Goal: Information Seeking & Learning: Check status

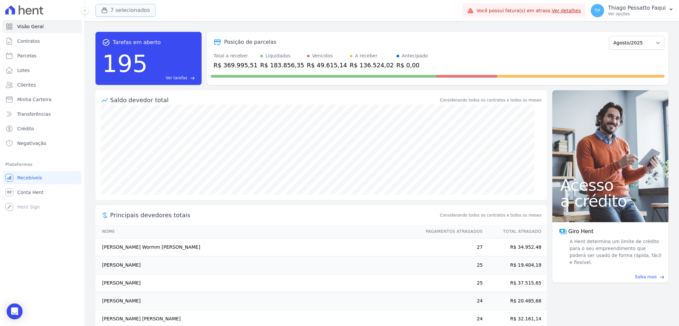
click at [110, 12] on button "7 selecionados" at bounding box center [125, 10] width 60 height 13
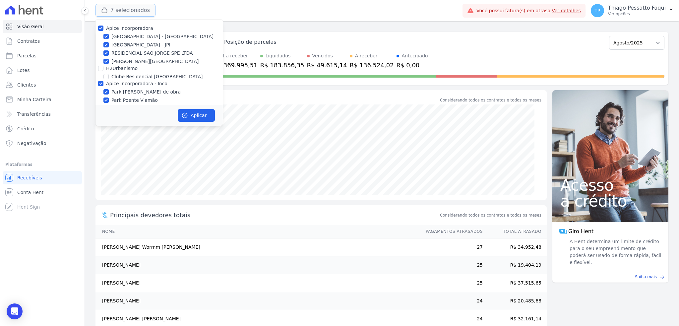
click at [110, 10] on button "7 selecionados" at bounding box center [125, 10] width 60 height 13
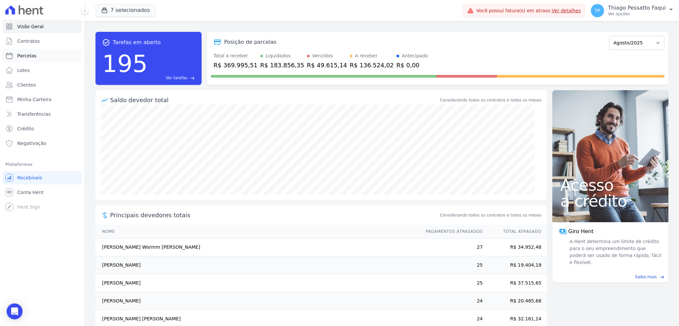
click at [30, 59] on link "Parcelas" at bounding box center [42, 55] width 79 height 13
select select
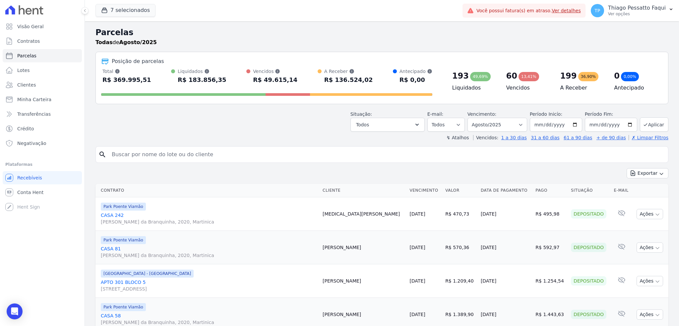
click at [309, 128] on div "Situação: Agendado Em Aberto Pago Processando Cancelado Vencido Transferindo De…" at bounding box center [381, 120] width 573 height 24
click at [146, 9] on button "7 selecionados" at bounding box center [125, 10] width 60 height 13
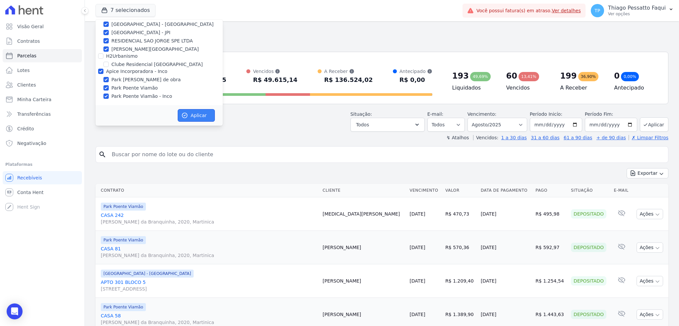
click at [202, 117] on button "Aplicar" at bounding box center [196, 115] width 37 height 13
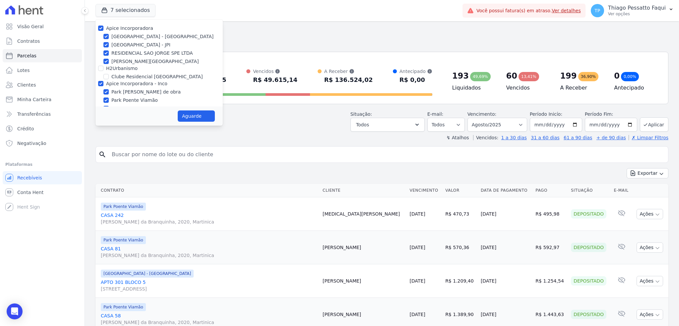
select select
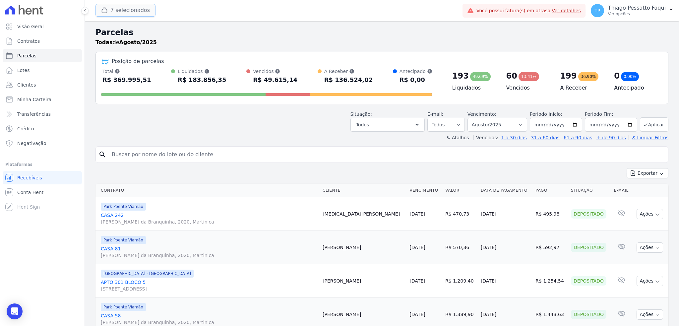
click at [129, 8] on button "7 selecionados" at bounding box center [125, 10] width 60 height 13
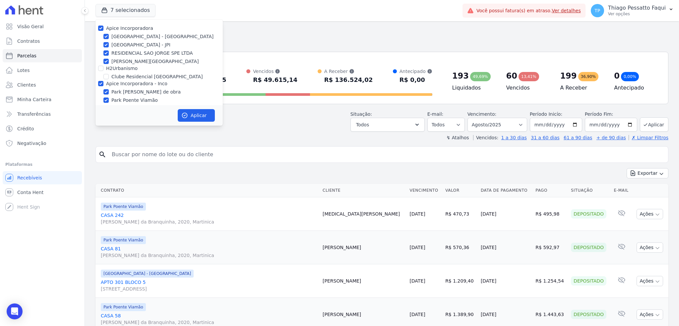
click at [117, 85] on label "Apice Incorporadora - Inco" at bounding box center [136, 83] width 61 height 5
click at [103, 85] on input "Apice Incorporadora - Inco" at bounding box center [100, 83] width 5 height 5
checkbox input "false"
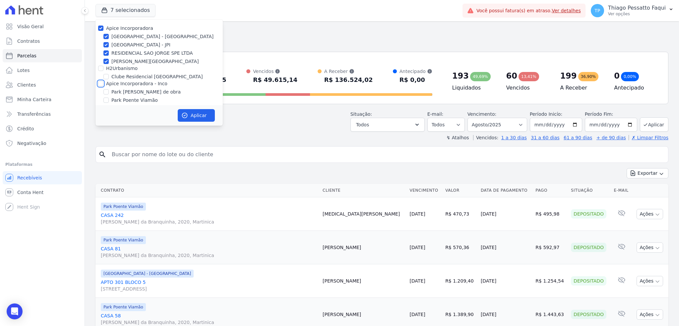
checkbox input "false"
click at [120, 42] on label "[GEOGRAPHIC_DATA] - JPI" at bounding box center [140, 44] width 59 height 7
click at [109, 42] on input "[GEOGRAPHIC_DATA] - JPI" at bounding box center [105, 44] width 5 height 5
checkbox input "false"
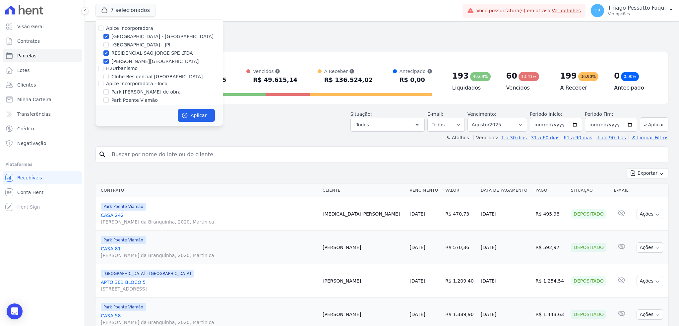
click at [125, 58] on label "[GEOGRAPHIC_DATA]" at bounding box center [154, 61] width 87 height 7
click at [109, 59] on input "[GEOGRAPHIC_DATA]" at bounding box center [105, 61] width 5 height 5
checkbox input "false"
click at [129, 54] on label "RESIDENCIAL SAO JORGE SPE LTDA" at bounding box center [152, 53] width 82 height 7
click at [109, 54] on input "RESIDENCIAL SAO JORGE SPE LTDA" at bounding box center [105, 52] width 5 height 5
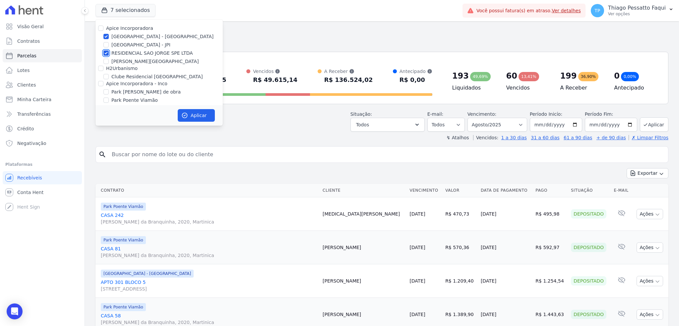
checkbox input "false"
click at [189, 115] on button "Aplicar" at bounding box center [196, 115] width 37 height 13
select select
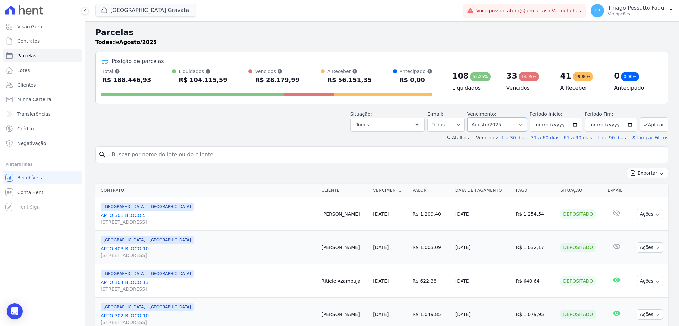
click at [499, 127] on select "Filtrar por período ──────── Todos os meses Dezembro/2023 Janeiro/2024 Fevereir…" at bounding box center [497, 125] width 60 height 14
click at [555, 123] on input "2025-08-01" at bounding box center [556, 125] width 52 height 14
click at [542, 126] on input "2025-08-01" at bounding box center [556, 125] width 52 height 14
drag, startPoint x: 509, startPoint y: 122, endPoint x: 508, endPoint y: 131, distance: 8.6
click at [509, 122] on select "Filtrar por período ──────── Todos os meses Dezembro/2023 Janeiro/2024 Fevereir…" at bounding box center [497, 125] width 60 height 14
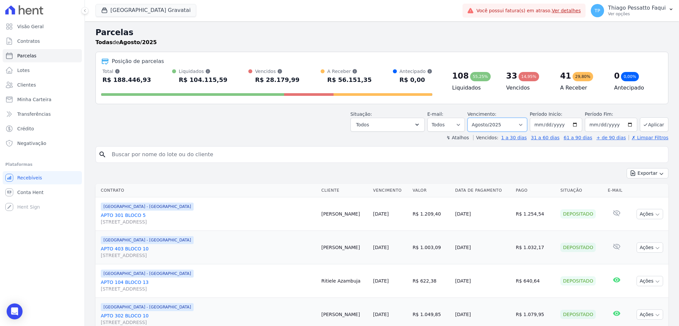
select select "all"
click at [470, 118] on select "Filtrar por período ──────── Todos os meses Dezembro/2023 Janeiro/2024 Fevereir…" at bounding box center [497, 125] width 60 height 14
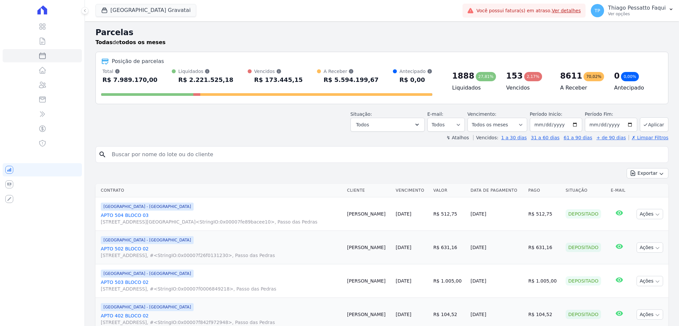
select select
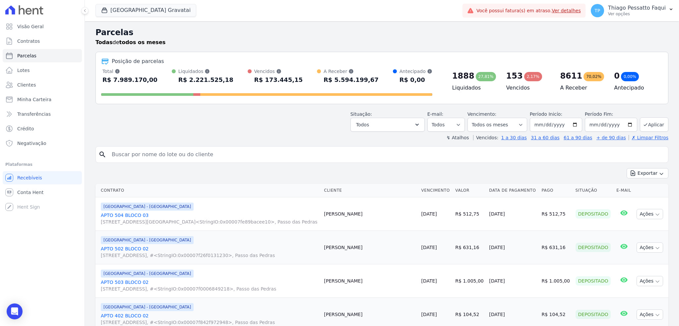
click at [250, 125] on div "Situação: Agendado Em Aberto Pago Processando Cancelado Vencido Transferindo De…" at bounding box center [381, 120] width 573 height 24
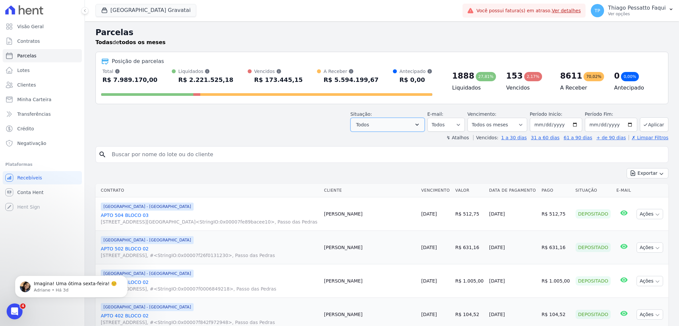
drag, startPoint x: 415, startPoint y: 127, endPoint x: 411, endPoint y: 126, distance: 4.1
click at [415, 127] on button "Todos" at bounding box center [387, 125] width 74 height 14
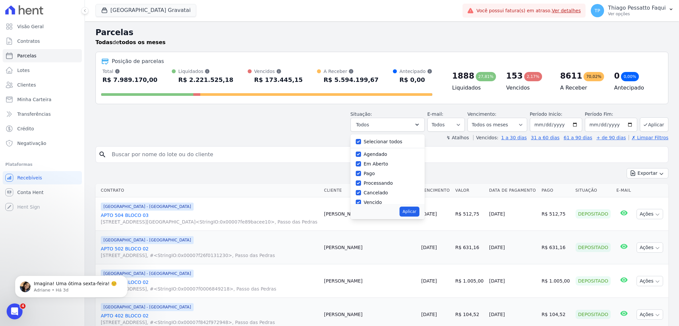
click at [384, 143] on label "Selecionar todos" at bounding box center [383, 141] width 39 height 5
click at [361, 143] on input "Selecionar todos" at bounding box center [358, 141] width 5 height 5
checkbox input "false"
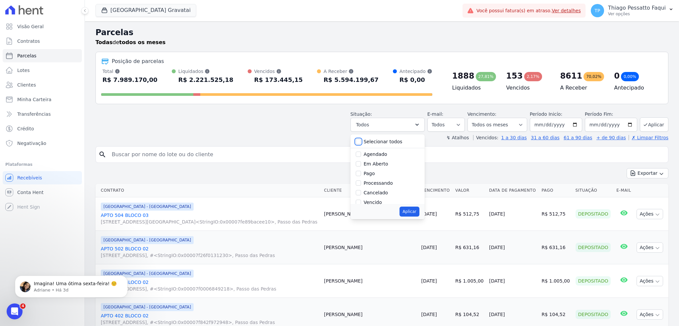
checkbox input "false"
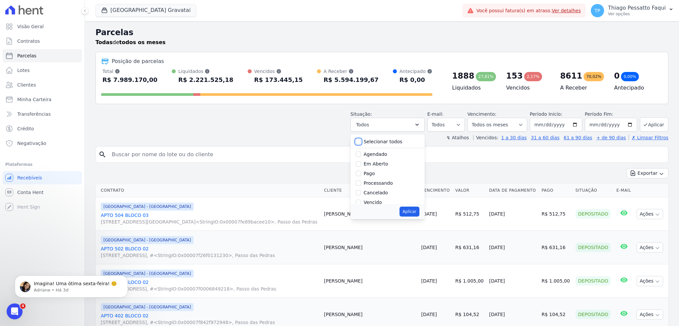
checkbox input "false"
click at [374, 157] on label "Vencido" at bounding box center [373, 157] width 18 height 5
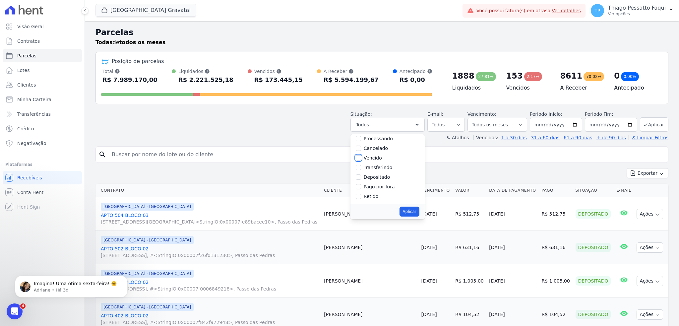
click at [361, 157] on input "Vencido" at bounding box center [358, 157] width 5 height 5
checkbox input "true"
click at [415, 212] on button "Aplicar" at bounding box center [409, 212] width 20 height 10
select select "overdue"
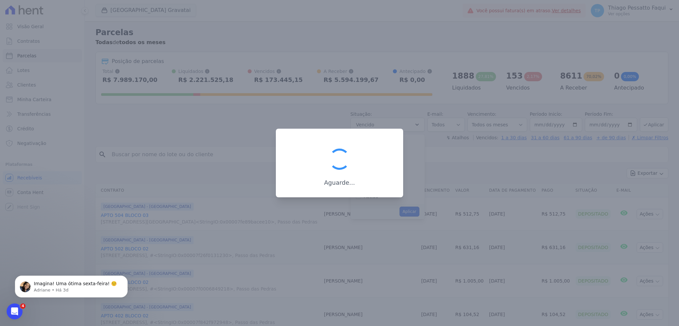
scroll to position [12, 0]
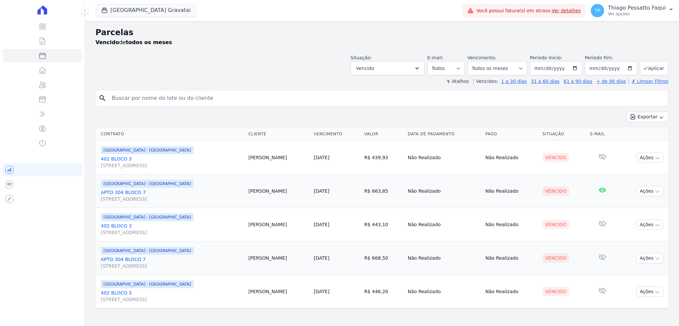
select select
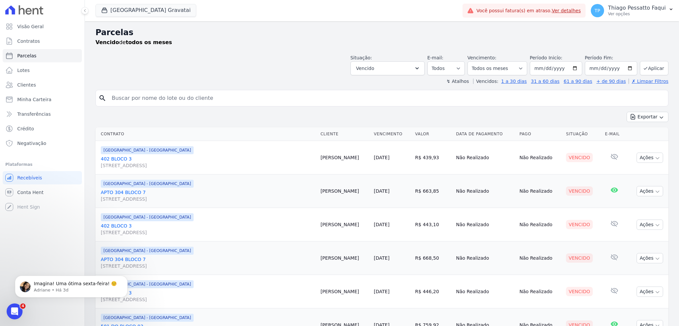
click at [340, 105] on div "search" at bounding box center [381, 98] width 573 height 17
click at [374, 66] on span "Vencido" at bounding box center [365, 68] width 18 height 8
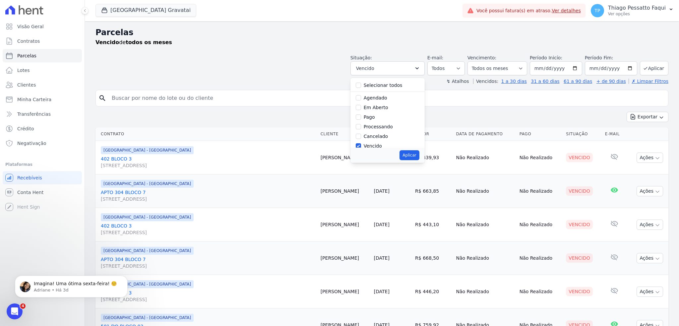
click at [383, 87] on label "Selecionar todos" at bounding box center [383, 85] width 39 height 5
click at [361, 87] on input "Selecionar todos" at bounding box center [358, 85] width 5 height 5
checkbox input "true"
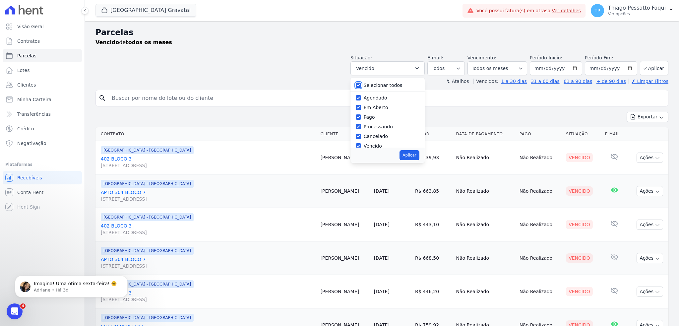
checkbox input "true"
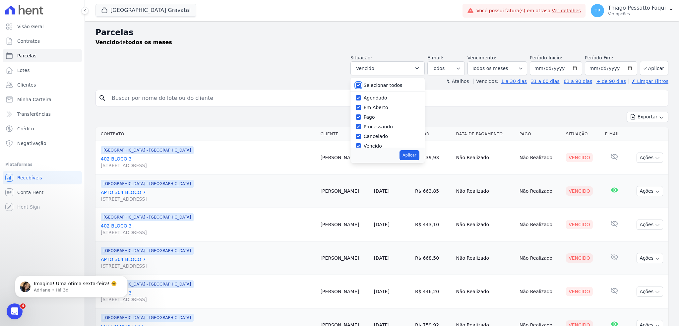
checkbox input "true"
click at [409, 156] on button "Aplicar" at bounding box center [409, 155] width 20 height 10
select select "scheduled"
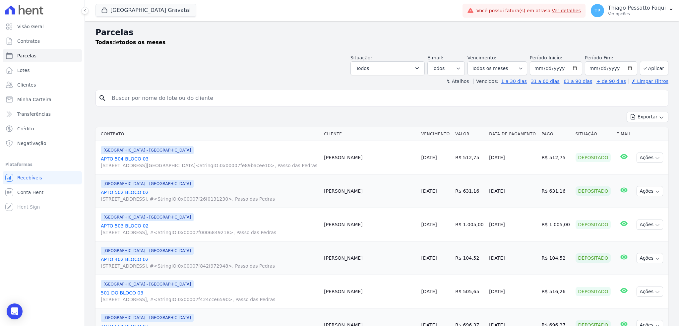
select select
click at [177, 93] on input "search" at bounding box center [387, 97] width 558 height 13
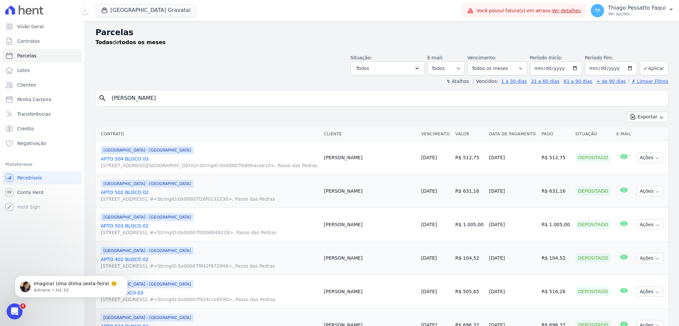
type input "[PERSON_NAME]"
select select
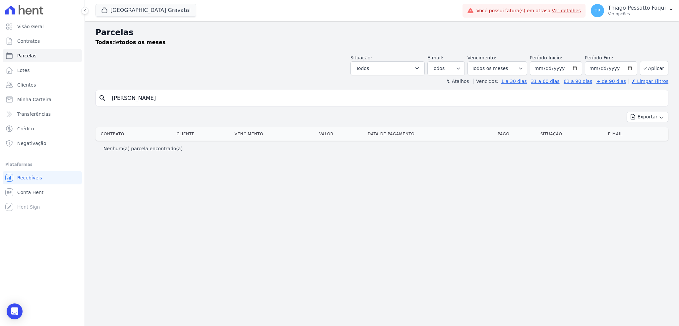
click at [112, 96] on input "[PERSON_NAME]" at bounding box center [387, 97] width 558 height 13
type input "ste"
select select
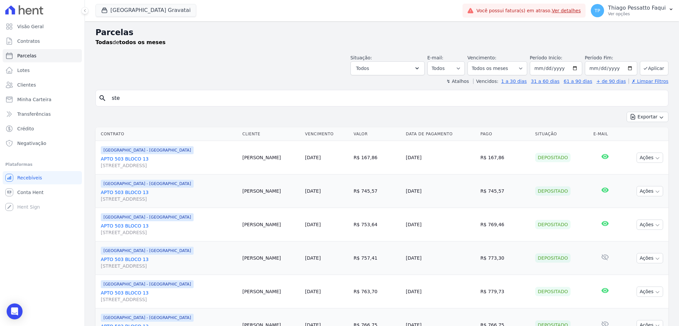
click at [208, 212] on td "[GEOGRAPHIC_DATA] - [GEOGRAPHIC_DATA] APTO 503 BLOCO [GEOGRAPHIC_DATA][STREET_A…" at bounding box center [167, 224] width 144 height 33
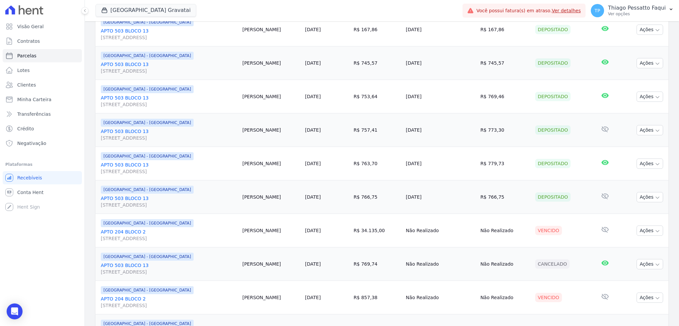
scroll to position [133, 0]
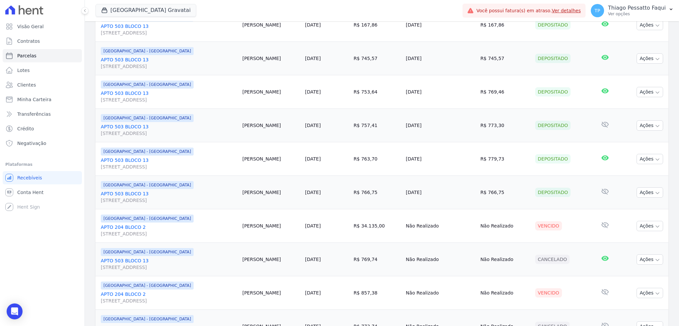
click at [364, 227] on td "R$ 34.135,00" at bounding box center [377, 225] width 52 height 33
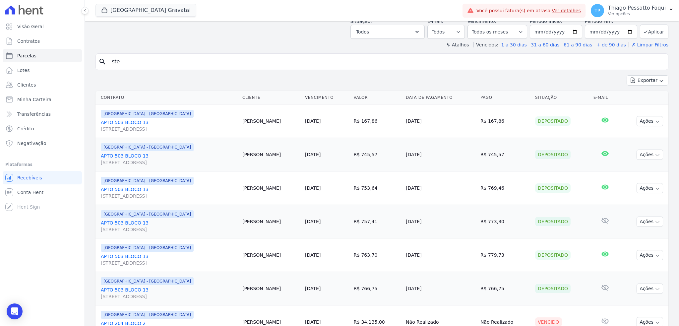
scroll to position [0, 0]
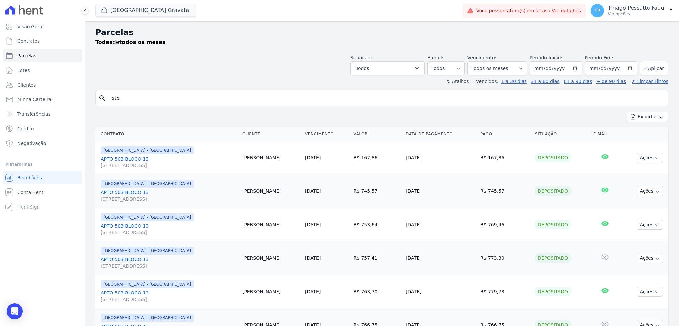
click at [130, 99] on input "ste" at bounding box center [387, 97] width 558 height 13
type input "l"
drag, startPoint x: 167, startPoint y: 130, endPoint x: 167, endPoint y: 126, distance: 3.7
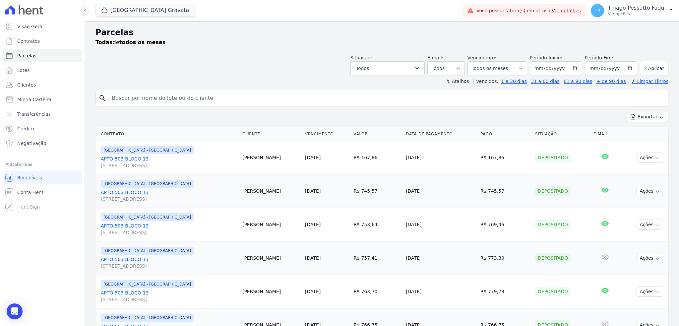
click at [167, 129] on th "Contrato" at bounding box center [167, 134] width 144 height 14
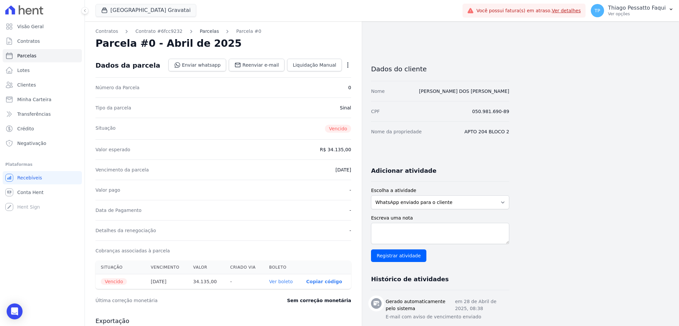
click at [200, 31] on link "Parcelas" at bounding box center [209, 31] width 19 height 7
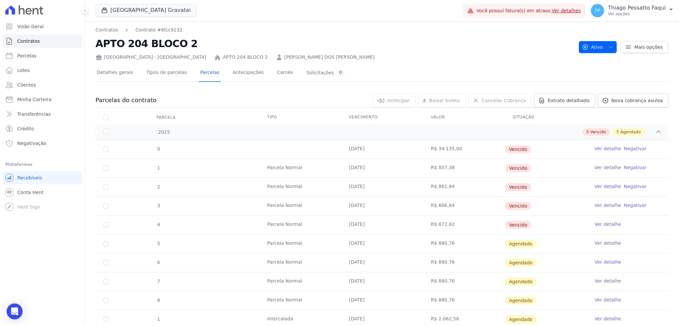
drag, startPoint x: 429, startPoint y: 155, endPoint x: 448, endPoint y: 239, distance: 86.1
click at [448, 239] on tbody "0 [DATE] R$ 34.135,00 [GEOGRAPHIC_DATA] Ver detalhe Negativar 1 [GEOGRAPHIC_DAT…" at bounding box center [381, 234] width 573 height 189
click at [441, 221] on td "R$ 872,82" at bounding box center [464, 224] width 82 height 19
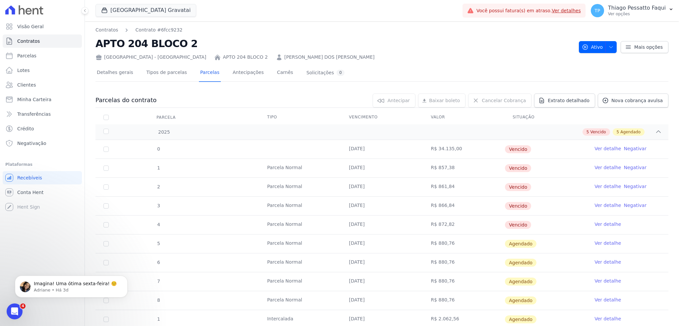
drag, startPoint x: 457, startPoint y: 64, endPoint x: 444, endPoint y: 48, distance: 21.0
click at [457, 64] on div "Detalhes gerais Tipos de parcelas [GEOGRAPHIC_DATA] Antecipações [PERSON_NAME] …" at bounding box center [381, 241] width 573 height 360
